Goal: Entertainment & Leisure: Browse casually

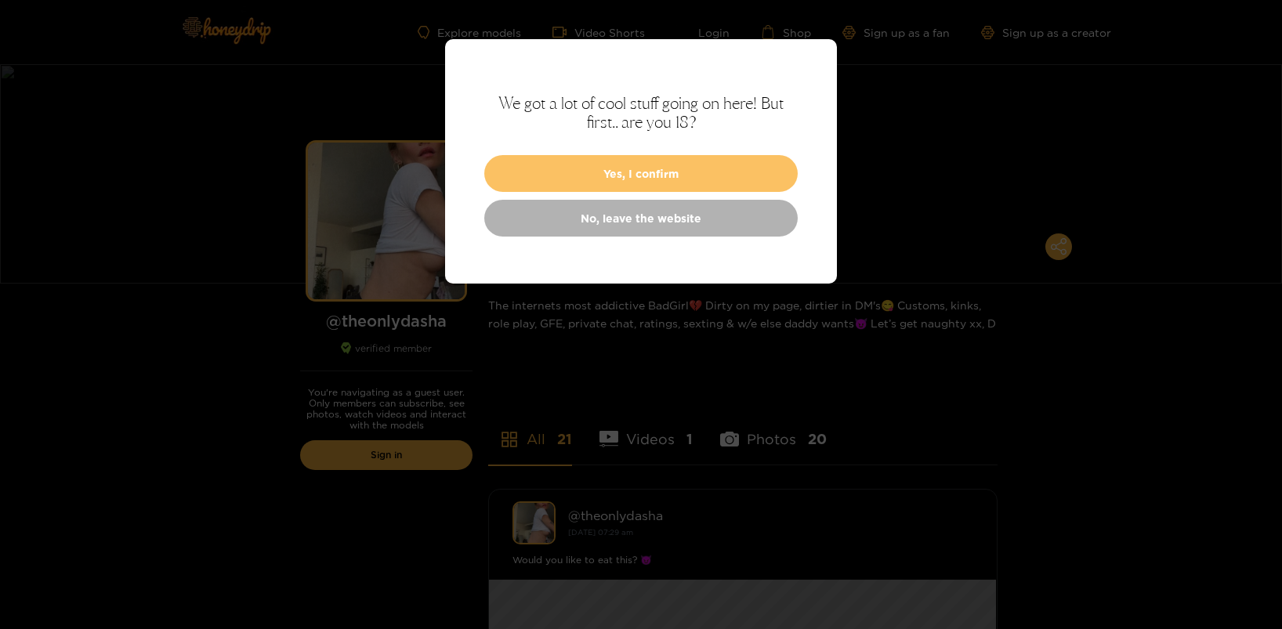
click at [708, 165] on button "Yes, I confirm" at bounding box center [640, 173] width 313 height 37
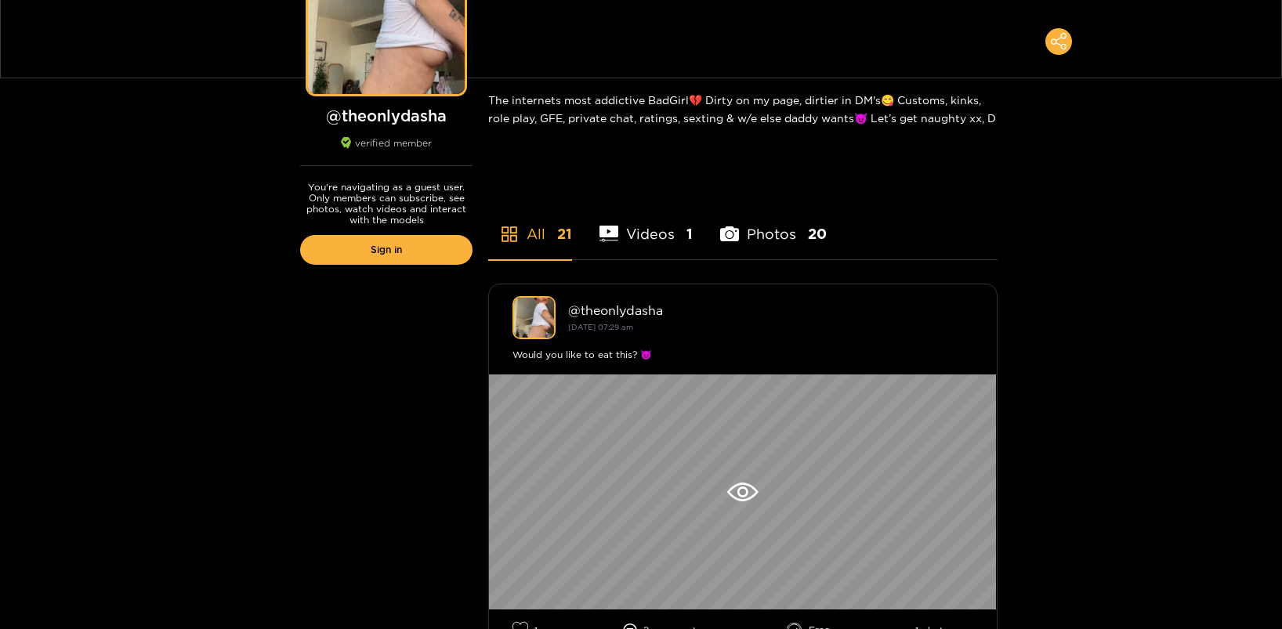
scroll to position [213, 0]
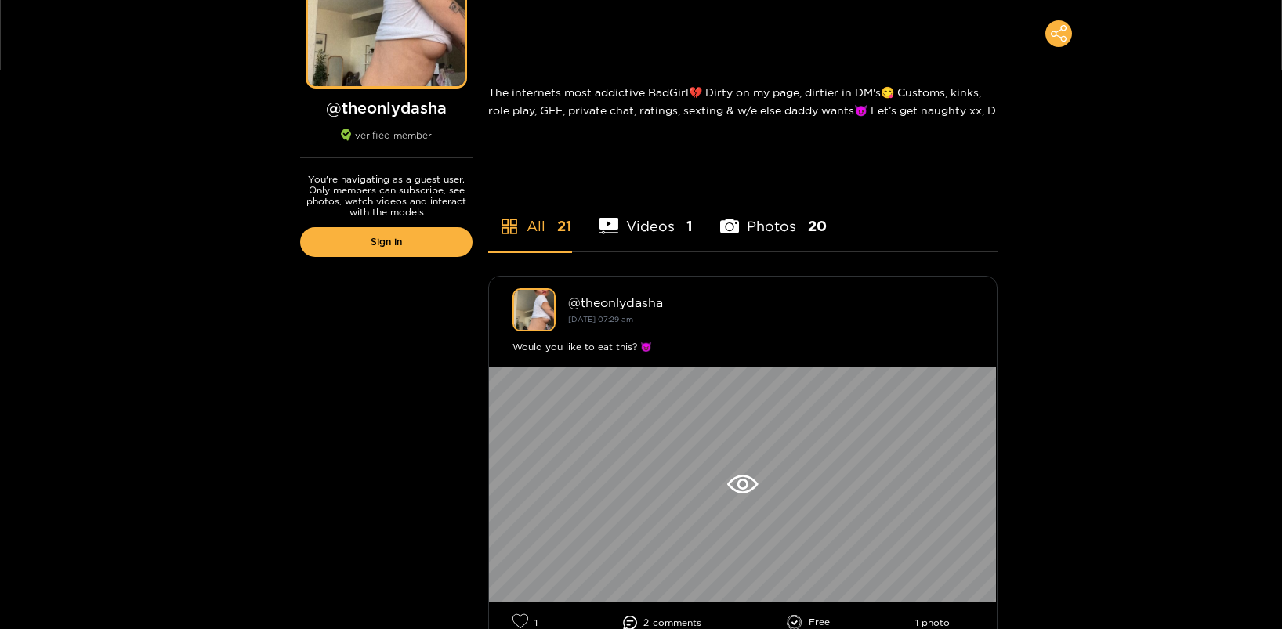
click at [639, 233] on li "Videos 1" at bounding box center [645, 216] width 93 height 71
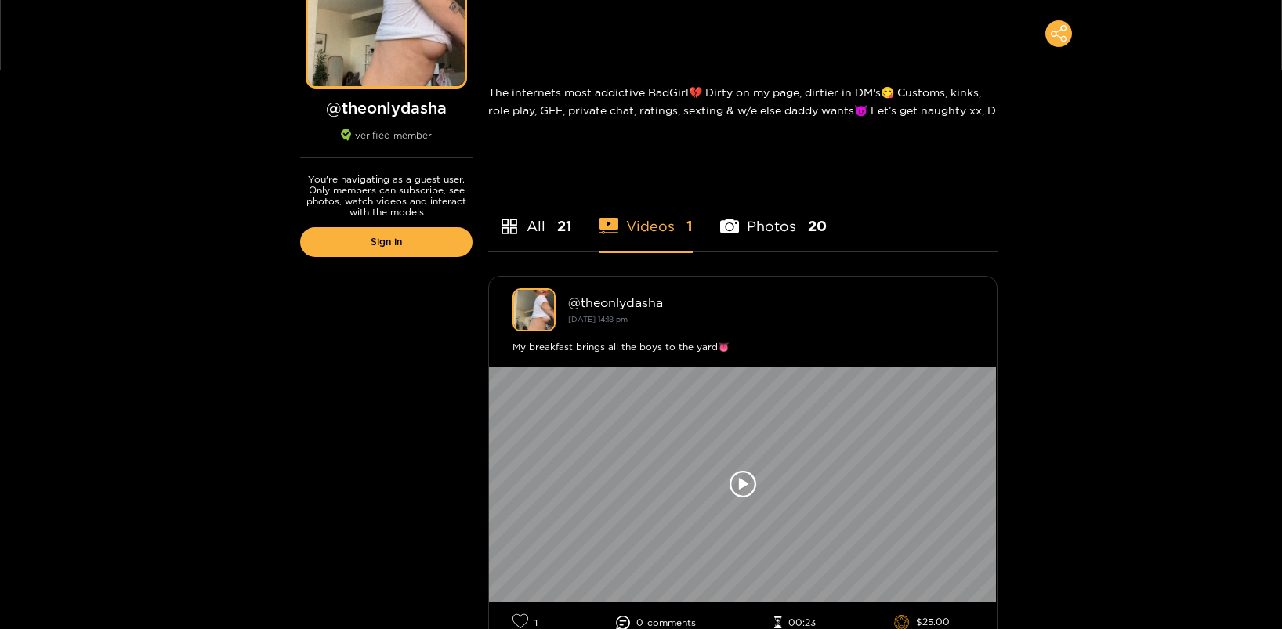
click at [535, 232] on li "All 21" at bounding box center [530, 216] width 84 height 71
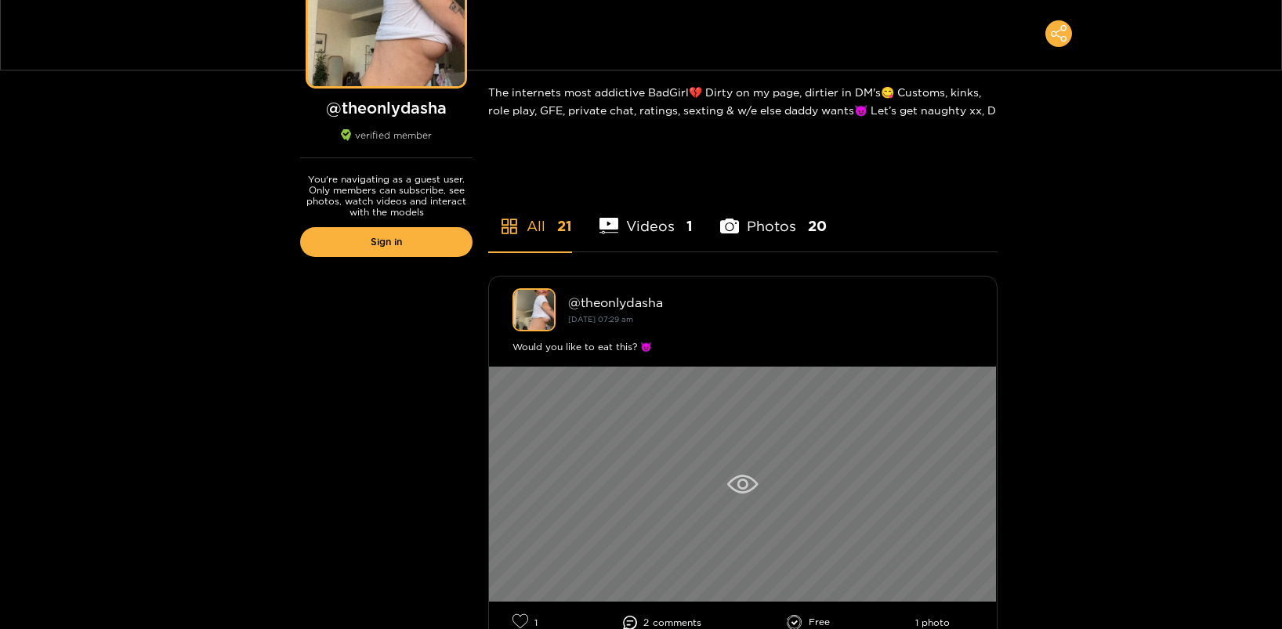
click at [744, 491] on icon at bounding box center [742, 484] width 31 height 19
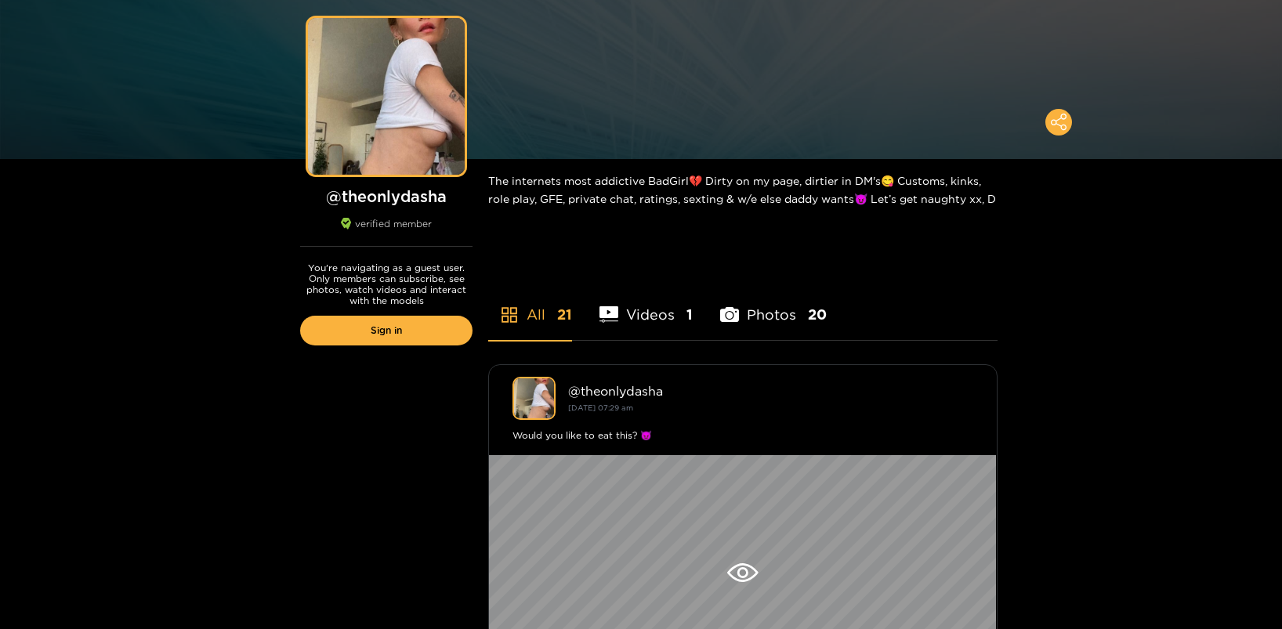
scroll to position [126, 0]
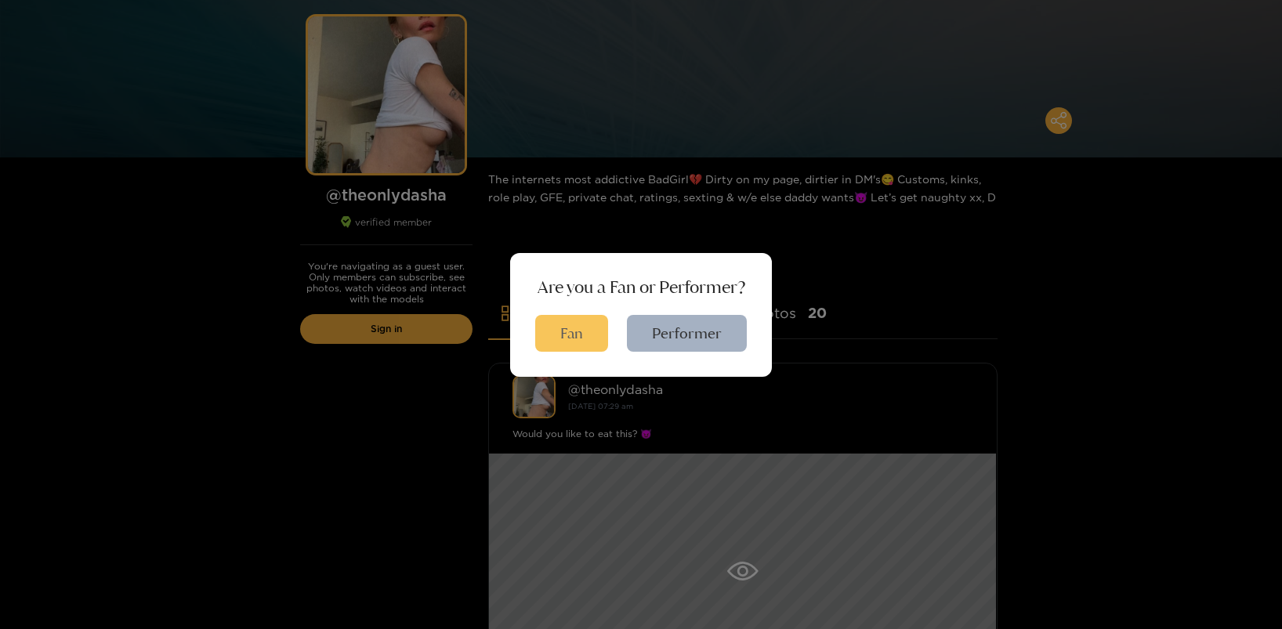
click at [570, 351] on button "Fan" at bounding box center [571, 333] width 73 height 37
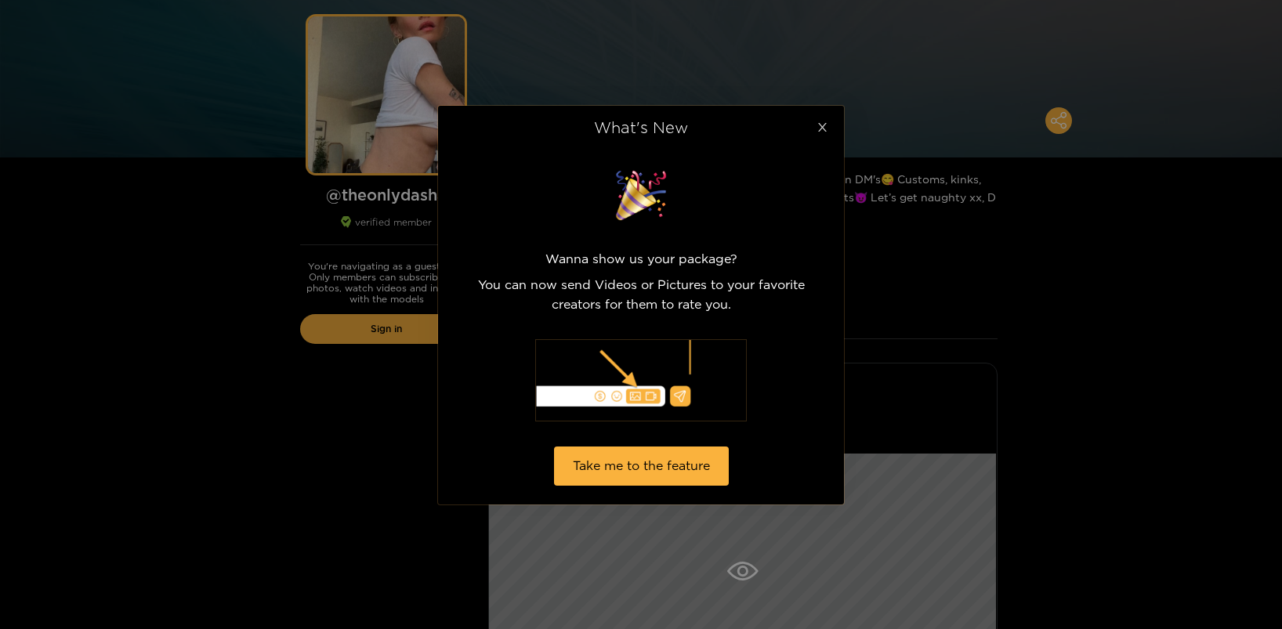
click at [823, 132] on icon "close" at bounding box center [822, 127] width 12 height 12
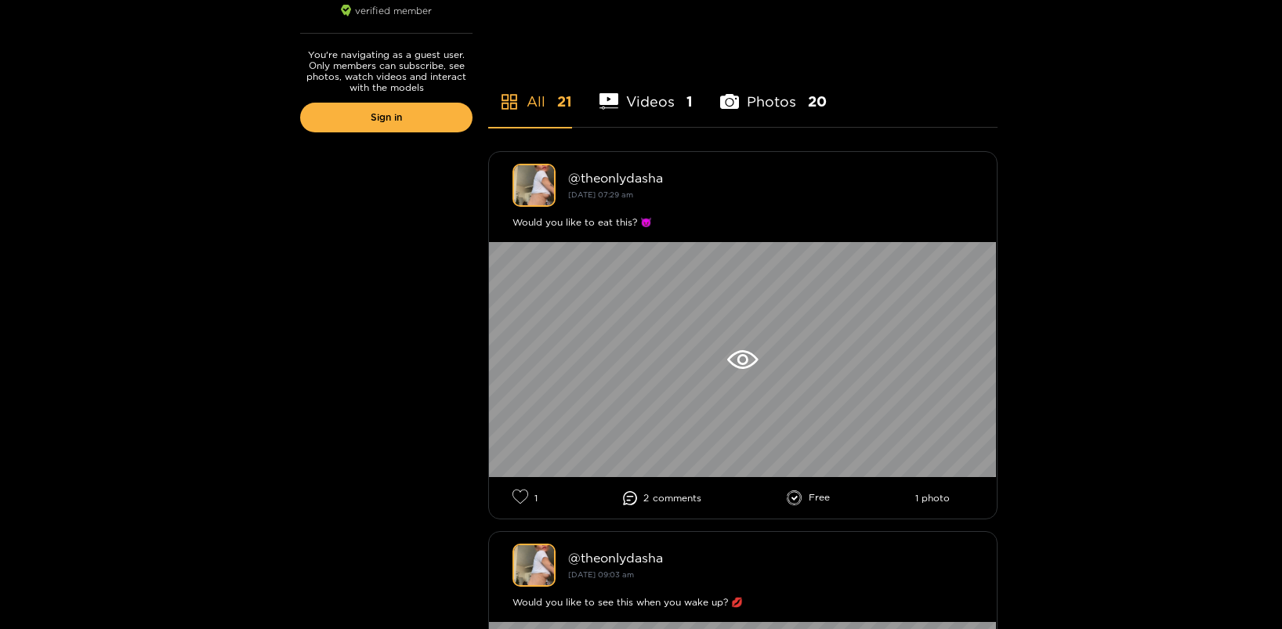
scroll to position [0, 0]
